Goal: Task Accomplishment & Management: Manage account settings

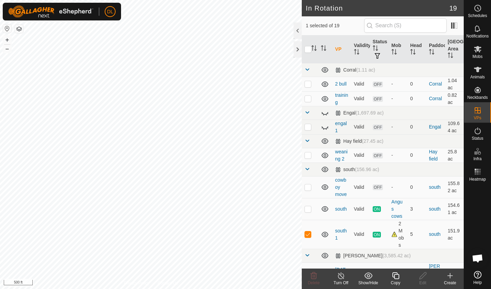
checkbox input "true"
checkbox input "false"
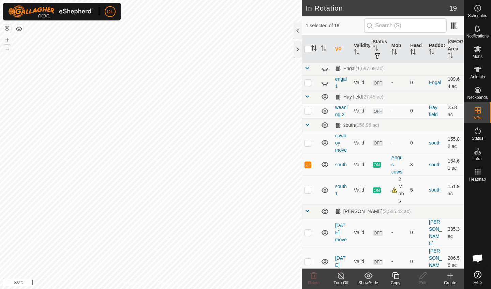
scroll to position [46, 0]
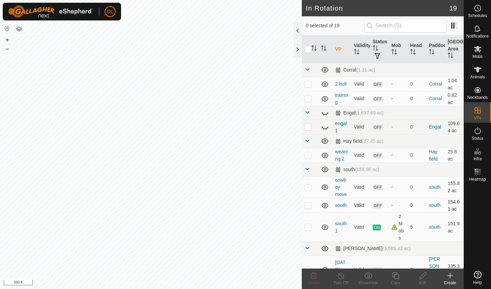
click at [308, 206] on p-checkbox at bounding box center [307, 204] width 7 height 5
checkbox input "true"
click at [424, 278] on icon at bounding box center [422, 276] width 9 height 8
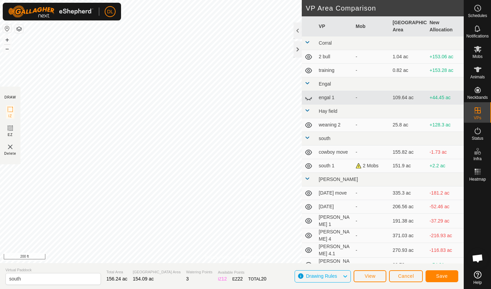
click at [435, 275] on button "Save" at bounding box center [441, 276] width 33 height 12
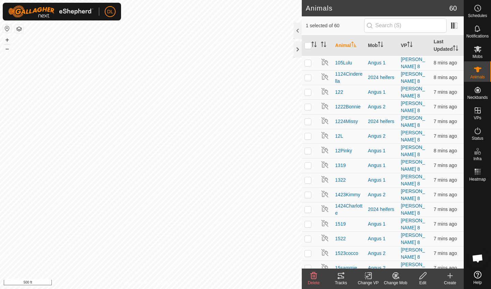
click at [369, 275] on icon at bounding box center [368, 276] width 5 height 4
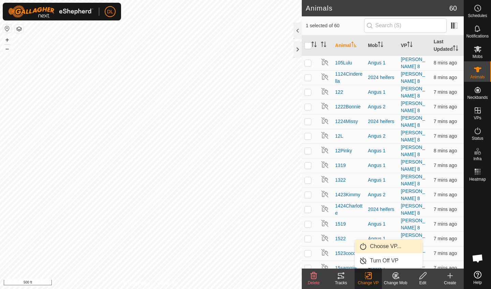
click at [374, 246] on link "Choose VP..." at bounding box center [388, 247] width 67 height 14
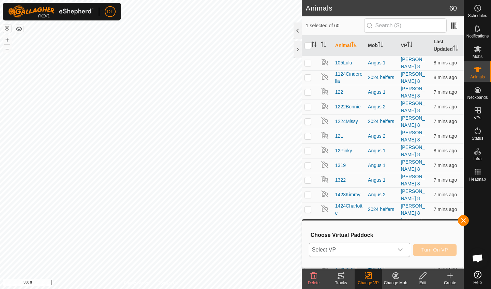
click at [351, 251] on span "Select VP" at bounding box center [351, 250] width 84 height 14
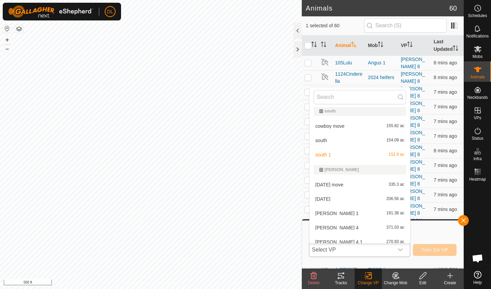
scroll to position [121, 0]
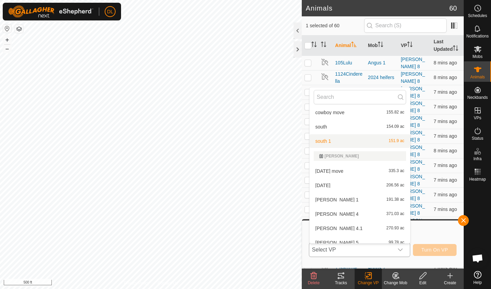
click at [322, 134] on li "south 154.09 ac" at bounding box center [359, 127] width 101 height 14
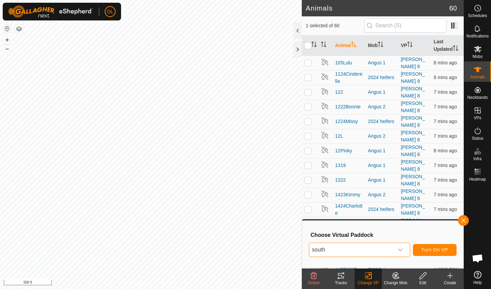
click at [428, 249] on span "Turn On VP" at bounding box center [434, 249] width 27 height 5
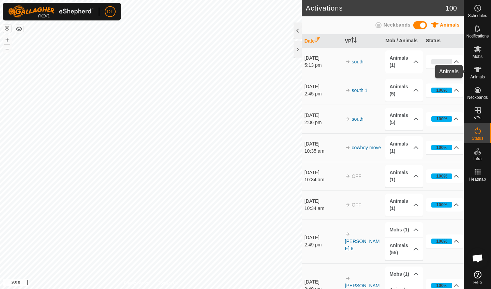
click at [475, 71] on icon at bounding box center [477, 69] width 8 height 8
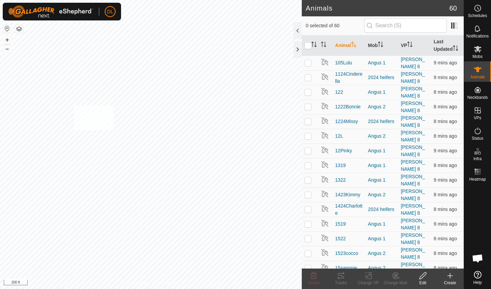
checkbox input "true"
click at [366, 278] on icon at bounding box center [368, 276] width 9 height 8
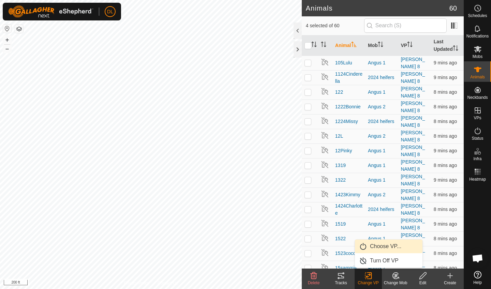
click at [376, 250] on link "Choose VP..." at bounding box center [388, 247] width 67 height 14
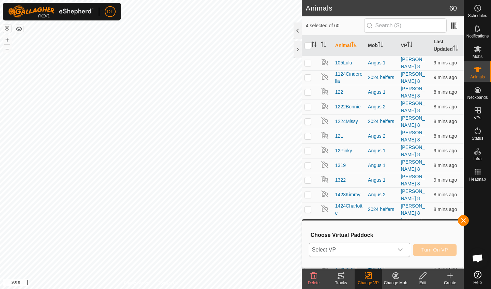
click at [361, 248] on span "Select VP" at bounding box center [351, 250] width 84 height 14
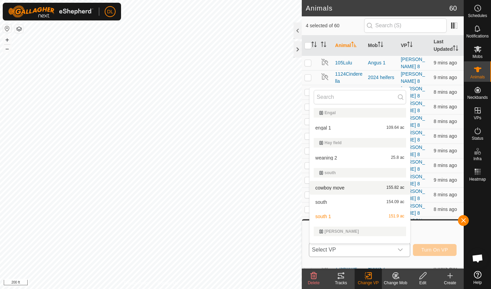
scroll to position [47, 0]
click at [319, 202] on li "south 154.09 ac" at bounding box center [359, 201] width 101 height 14
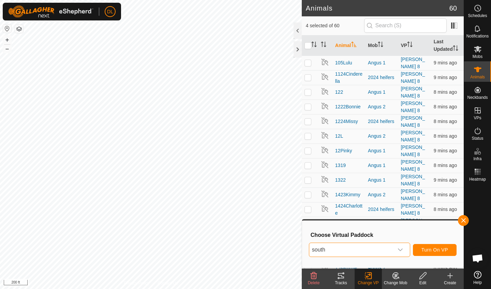
click at [425, 250] on span "Turn On VP" at bounding box center [434, 249] width 27 height 5
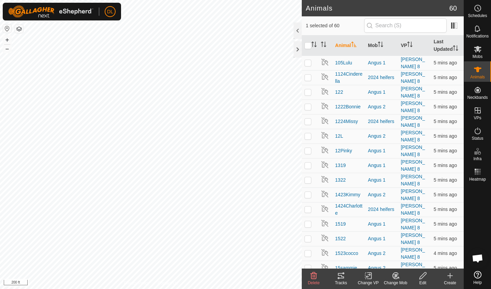
click at [341, 277] on icon at bounding box center [341, 276] width 8 height 8
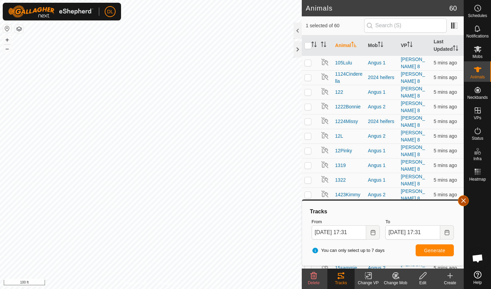
click at [463, 201] on button "button" at bounding box center [463, 200] width 11 height 11
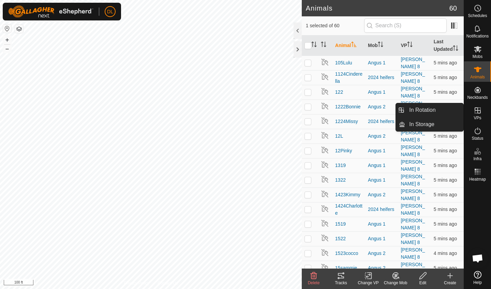
click at [474, 115] on es-virtualpaddocks-svg-icon at bounding box center [477, 110] width 12 height 11
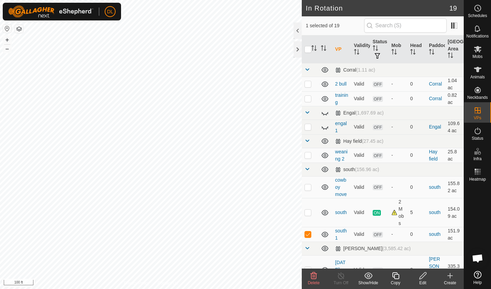
click at [420, 281] on div "Edit" at bounding box center [422, 283] width 27 height 6
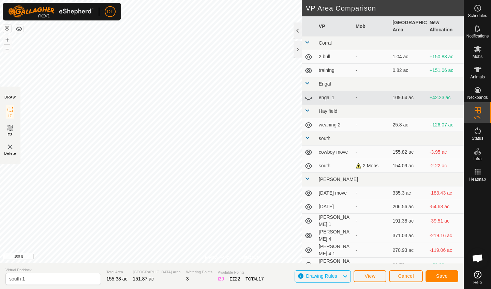
click at [437, 274] on span "Save" at bounding box center [442, 275] width 12 height 5
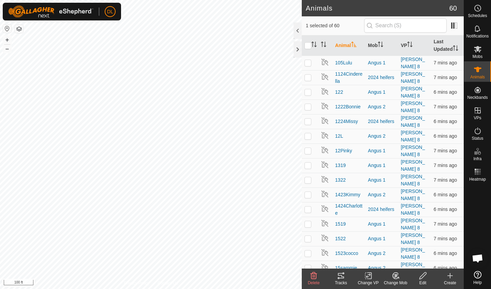
click at [366, 279] on rect at bounding box center [368, 276] width 6 height 6
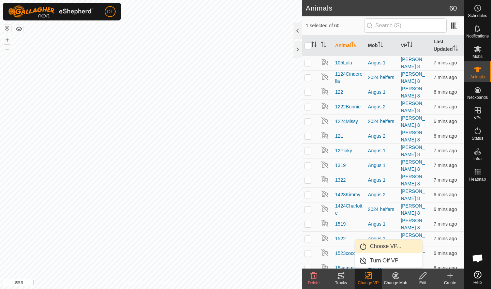
click at [377, 247] on link "Choose VP..." at bounding box center [388, 247] width 67 height 14
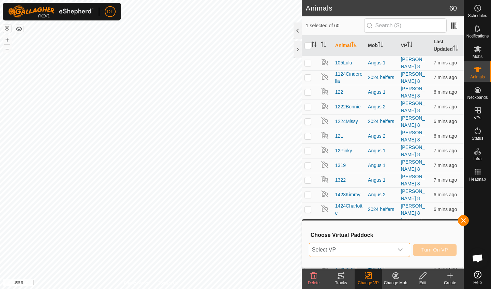
click at [365, 248] on span "Select VP" at bounding box center [351, 250] width 84 height 14
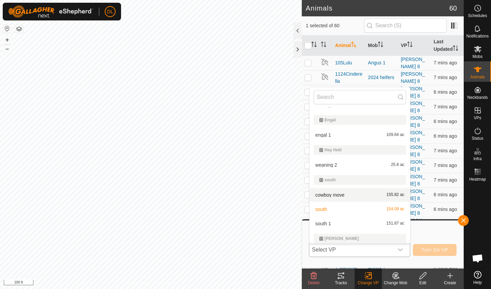
scroll to position [40, 0]
click at [322, 221] on li "south 1 151.87 ac" at bounding box center [359, 223] width 101 height 14
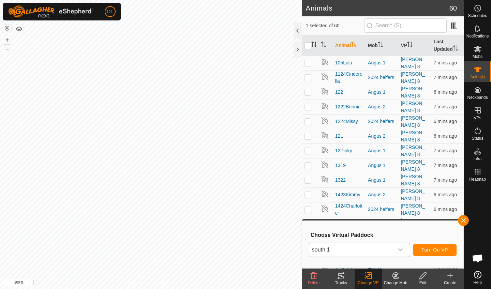
click at [425, 248] on span "Turn On VP" at bounding box center [434, 249] width 27 height 5
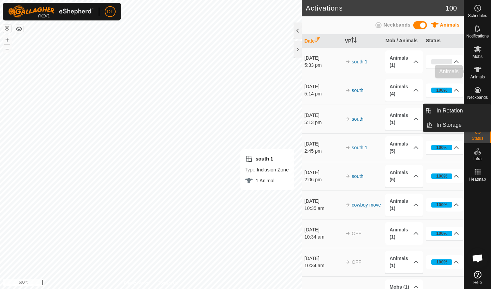
click at [475, 73] on icon at bounding box center [477, 69] width 8 height 8
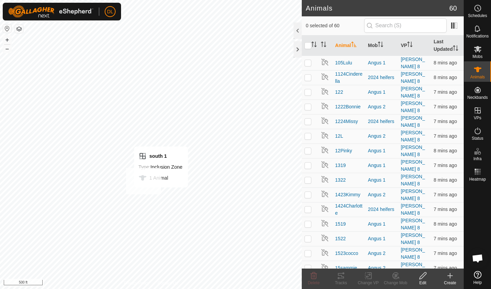
checkbox input "true"
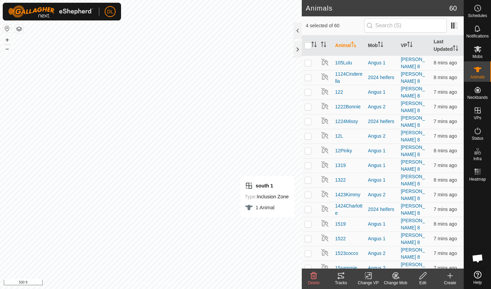
click at [364, 279] on icon at bounding box center [368, 276] width 9 height 8
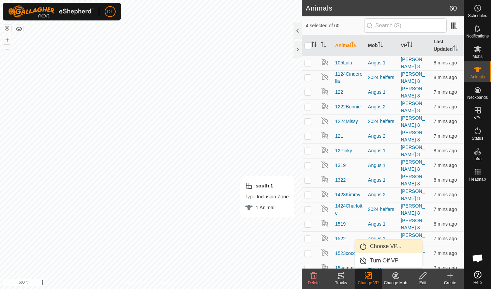
click at [371, 249] on link "Choose VP..." at bounding box center [388, 247] width 67 height 14
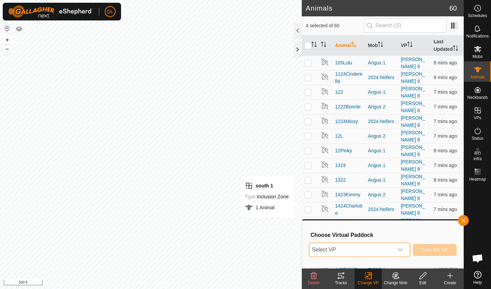
click at [358, 250] on span "Select VP" at bounding box center [351, 250] width 84 height 14
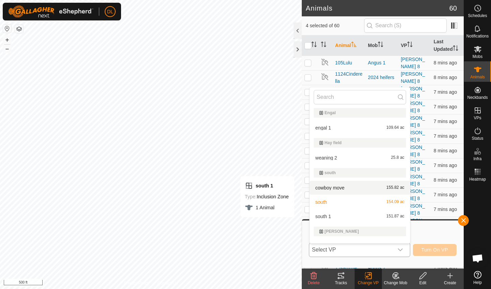
scroll to position [51, 0]
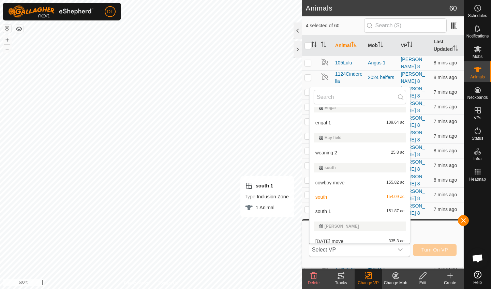
click at [329, 212] on li "south 1 151.87 ac" at bounding box center [359, 211] width 101 height 14
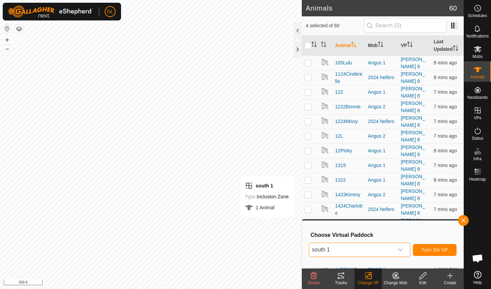
click at [440, 248] on span "Turn On VP" at bounding box center [434, 249] width 27 height 5
